Goal: Check status

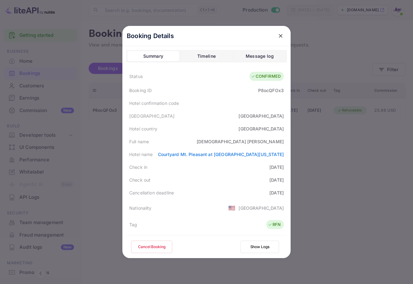
scroll to position [151, 0]
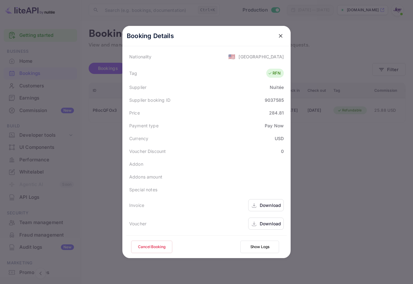
click at [278, 36] on icon "close" at bounding box center [280, 36] width 4 height 4
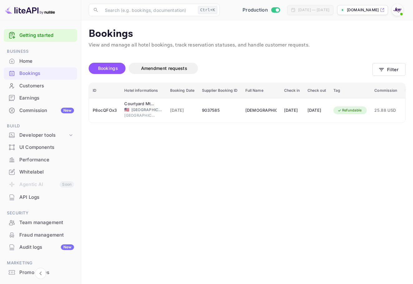
click at [398, 7] on img at bounding box center [397, 10] width 10 height 10
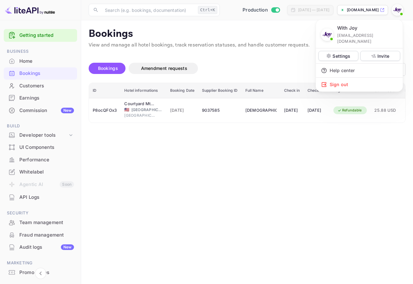
click at [389, 9] on div at bounding box center [206, 142] width 413 height 284
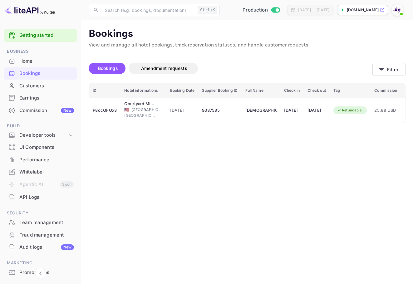
click at [35, 78] on div "Bookings" at bounding box center [40, 73] width 73 height 12
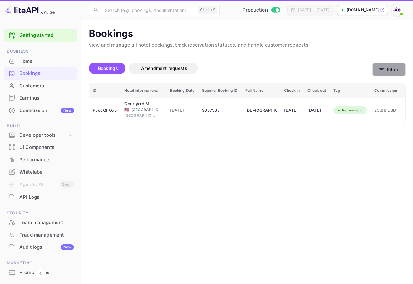
click at [391, 70] on button "Filter" at bounding box center [388, 69] width 33 height 13
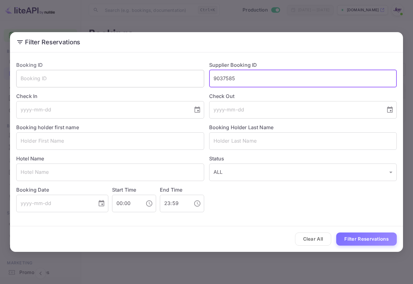
drag, startPoint x: 245, startPoint y: 77, endPoint x: 159, endPoint y: 78, distance: 85.4
click at [158, 77] on div "Booking ID ​ Supplier Booking ID 9037585 ​ Check In ​ Check Out ​ Booking holde…" at bounding box center [203, 134] width 385 height 156
click at [258, 138] on input "text" at bounding box center [303, 140] width 188 height 17
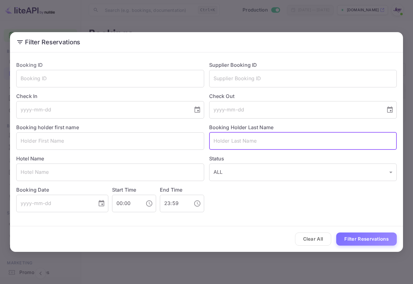
paste input "[PERSON_NAME]"
type input "[PERSON_NAME]"
click at [354, 258] on div "Filter Reservations Booking ID ​ Supplier Booking ID ​ Check In ​ Check Out ​ B…" at bounding box center [206, 142] width 413 height 284
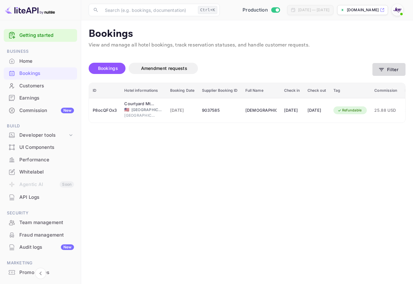
click at [393, 70] on button "Filter" at bounding box center [388, 69] width 33 height 13
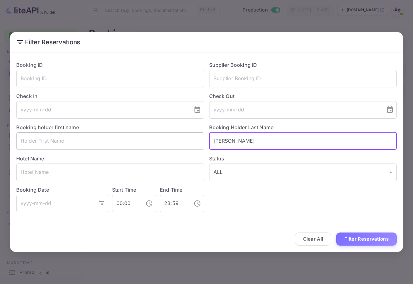
drag, startPoint x: 247, startPoint y: 137, endPoint x: 170, endPoint y: 136, distance: 76.7
click at [168, 136] on div "Booking ID ​ Supplier Booking ID ​ Check In ​ Check Out ​ Booking holder first …" at bounding box center [203, 134] width 385 height 156
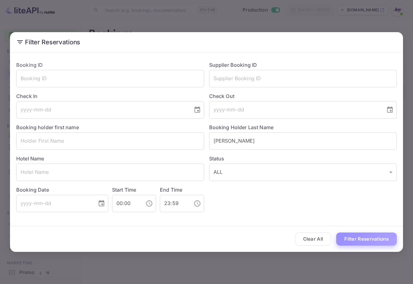
click at [362, 242] on button "Filter Reservations" at bounding box center [366, 238] width 60 height 13
